Goal: Check status: Check status

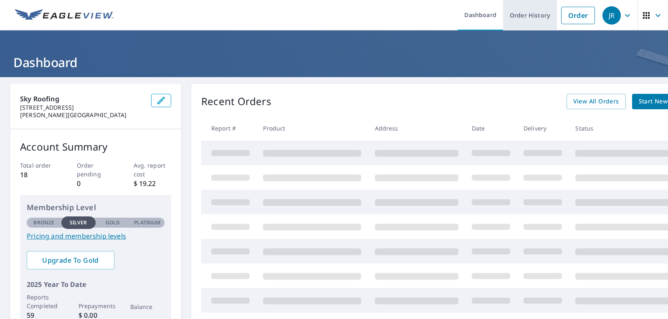
click at [515, 12] on link "Order History" at bounding box center [530, 15] width 54 height 30
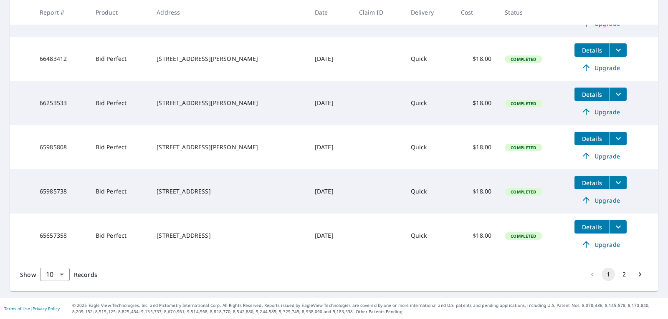
scroll to position [119, 0]
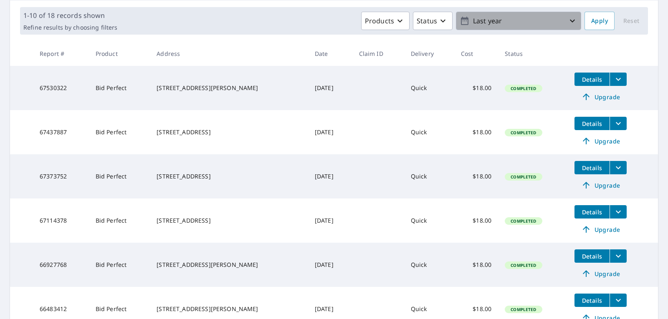
click at [530, 23] on p "Last year" at bounding box center [519, 21] width 98 height 15
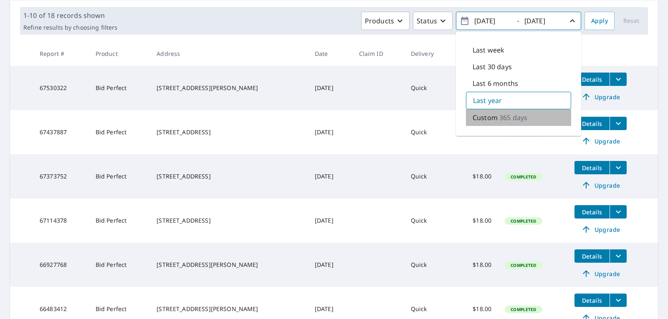
click at [502, 116] on p "365 days" at bounding box center [513, 118] width 28 height 10
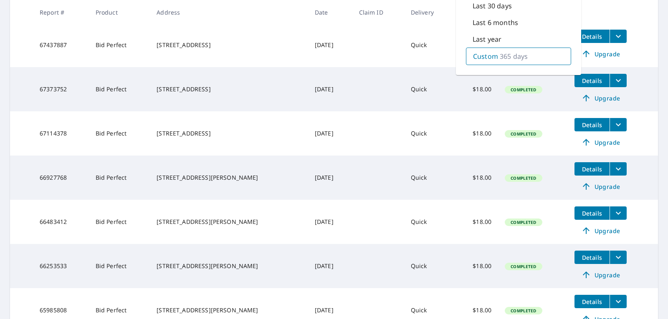
scroll to position [369, 0]
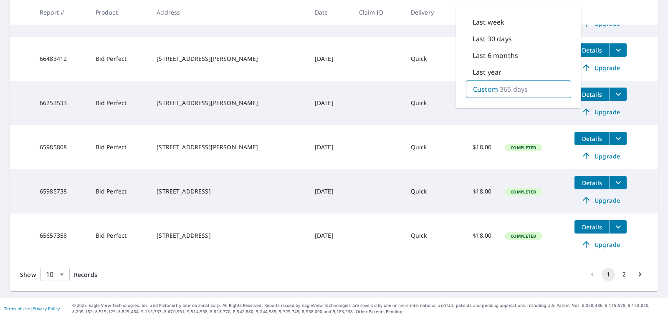
click at [58, 270] on body "[PERSON_NAME] Dashboard Order History Order JR Dashboard / Order History Order …" at bounding box center [334, 159] width 668 height 319
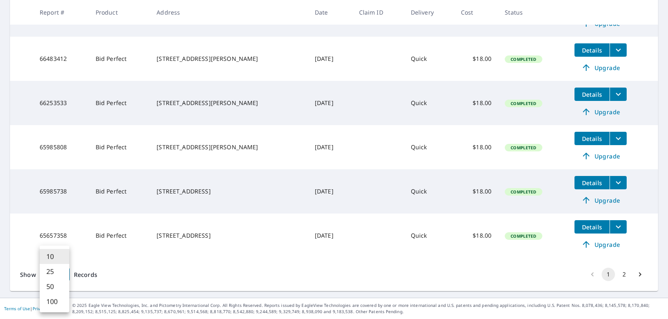
click at [56, 304] on li "100" at bounding box center [55, 301] width 30 height 15
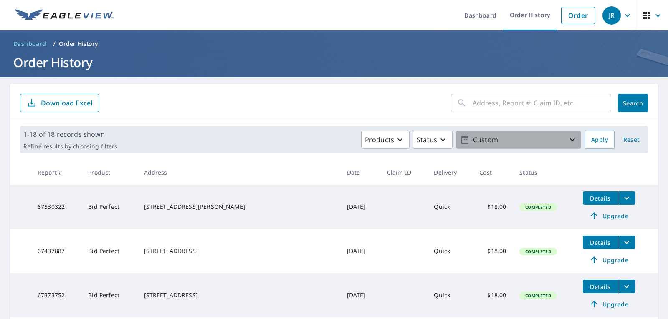
click at [556, 140] on p "Custom" at bounding box center [519, 140] width 98 height 15
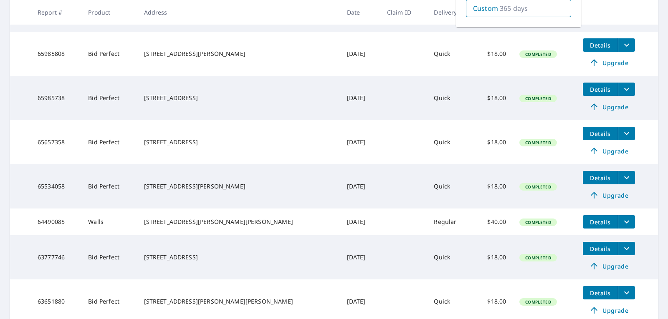
scroll to position [709, 0]
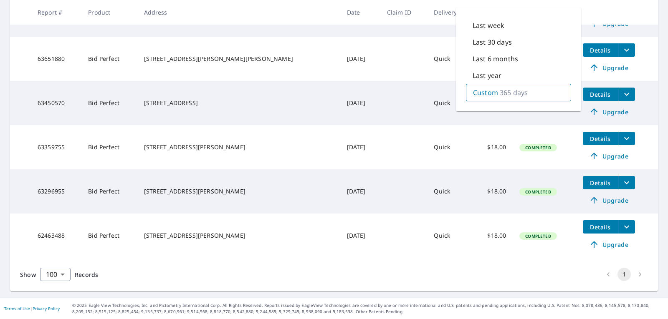
click at [340, 130] on td "[DATE]" at bounding box center [360, 147] width 40 height 44
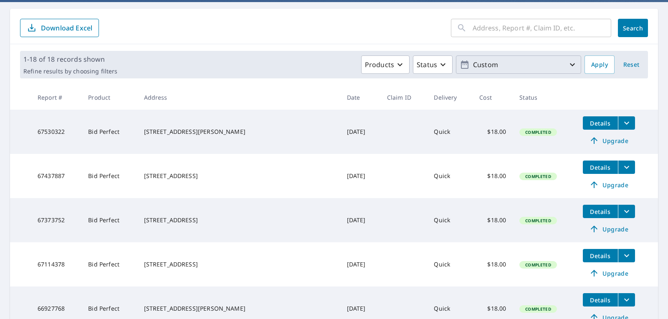
scroll to position [0, 0]
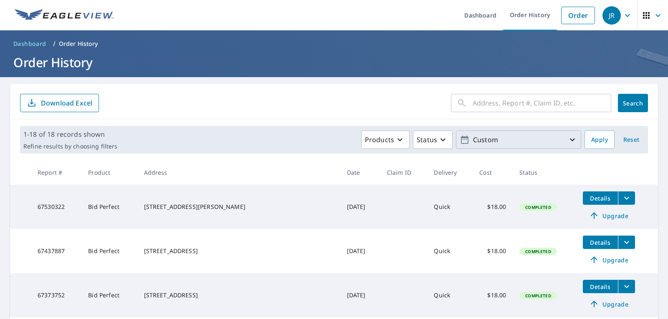
click at [461, 140] on icon "button" at bounding box center [465, 140] width 8 height 8
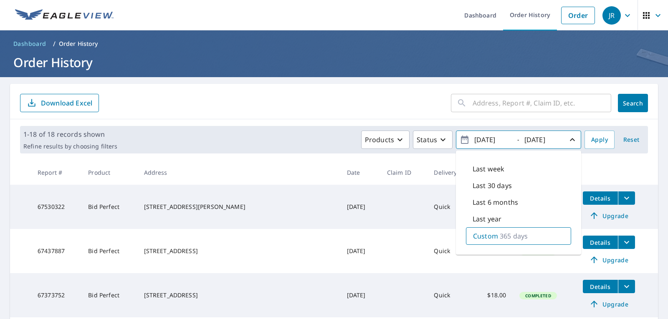
click at [486, 141] on input "[DATE]" at bounding box center [492, 139] width 41 height 13
click at [523, 141] on input "[DATE]" at bounding box center [542, 139] width 41 height 13
click at [491, 139] on input "[DATE]" at bounding box center [492, 139] width 41 height 13
click at [482, 141] on input "[DATE]" at bounding box center [492, 139] width 41 height 13
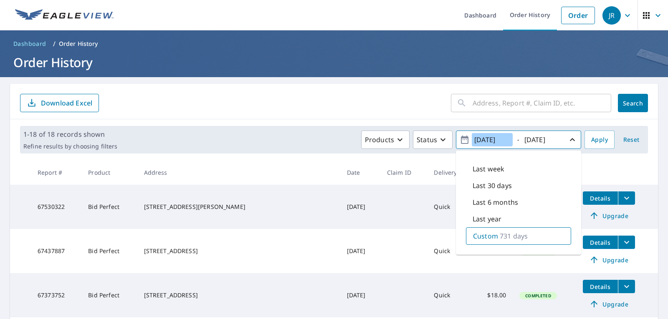
type input "[DATE]"
click at [532, 136] on input "[DATE]" at bounding box center [542, 139] width 41 height 13
click at [531, 138] on input "[DATE]" at bounding box center [542, 139] width 41 height 13
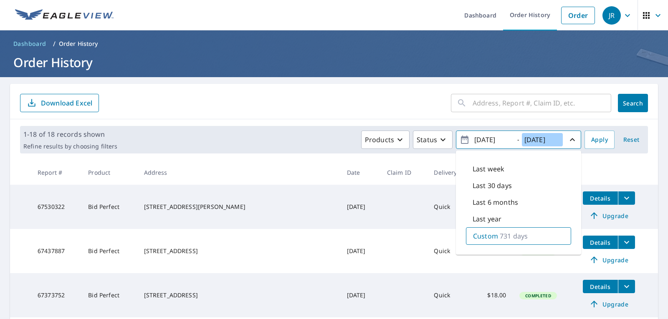
click at [531, 140] on input "[DATE]" at bounding box center [542, 139] width 41 height 13
type input "[DATE]"
click at [591, 137] on span "Apply" at bounding box center [599, 140] width 17 height 10
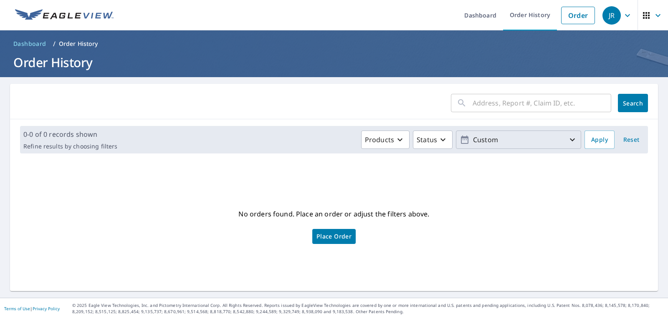
click at [509, 148] on button "Custom" at bounding box center [518, 140] width 125 height 18
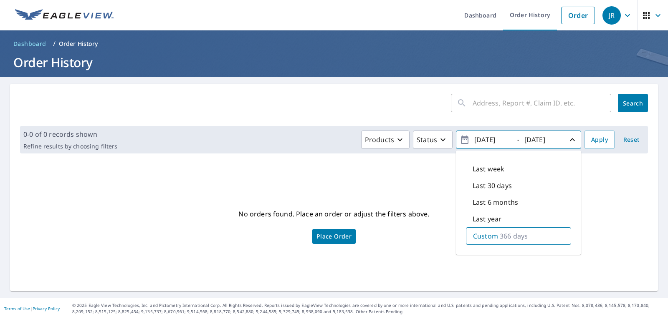
click at [495, 166] on p "Last week" at bounding box center [489, 169] width 32 height 10
type input "[DATE]"
